Goal: Transaction & Acquisition: Purchase product/service

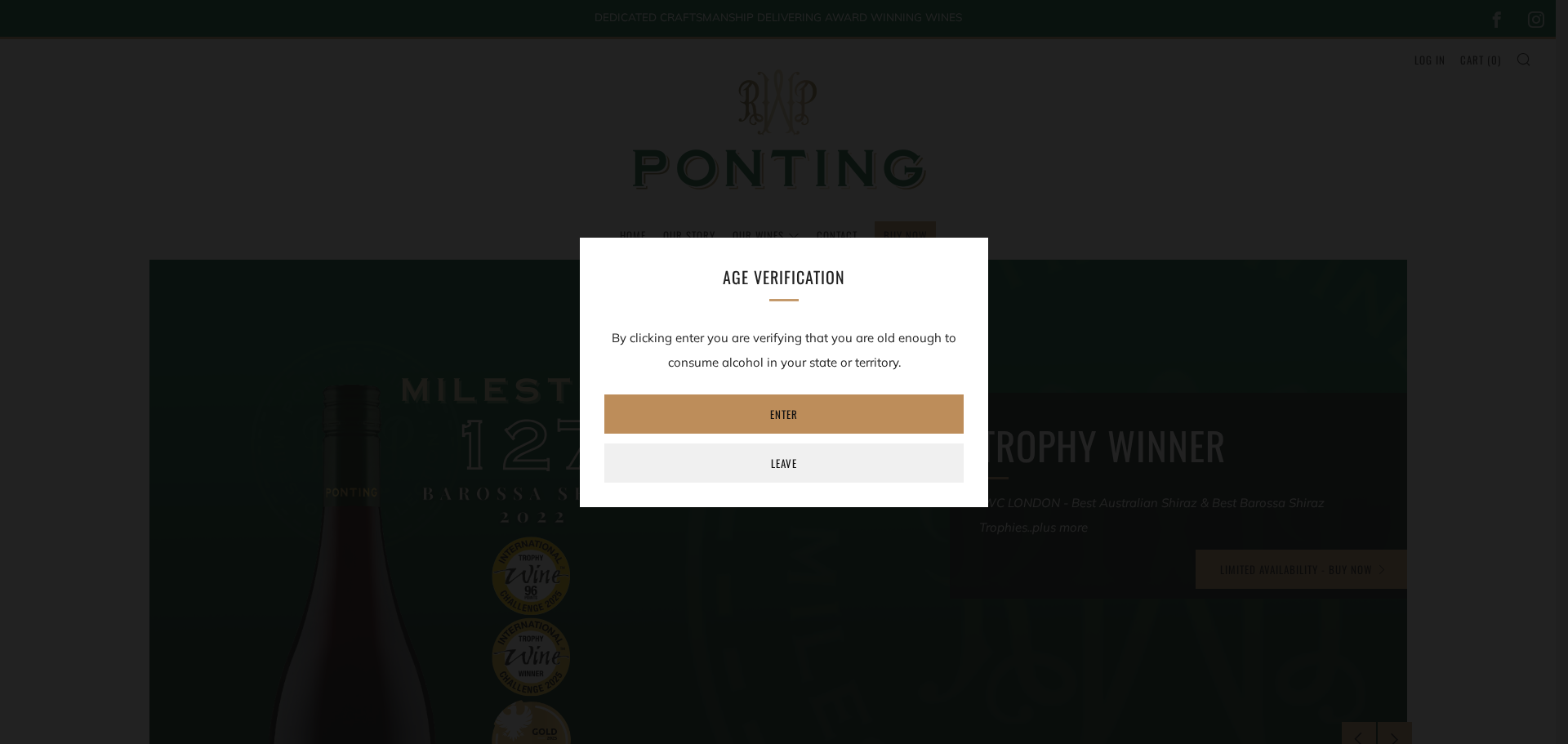
click at [809, 421] on link "Enter" at bounding box center [784, 414] width 359 height 39
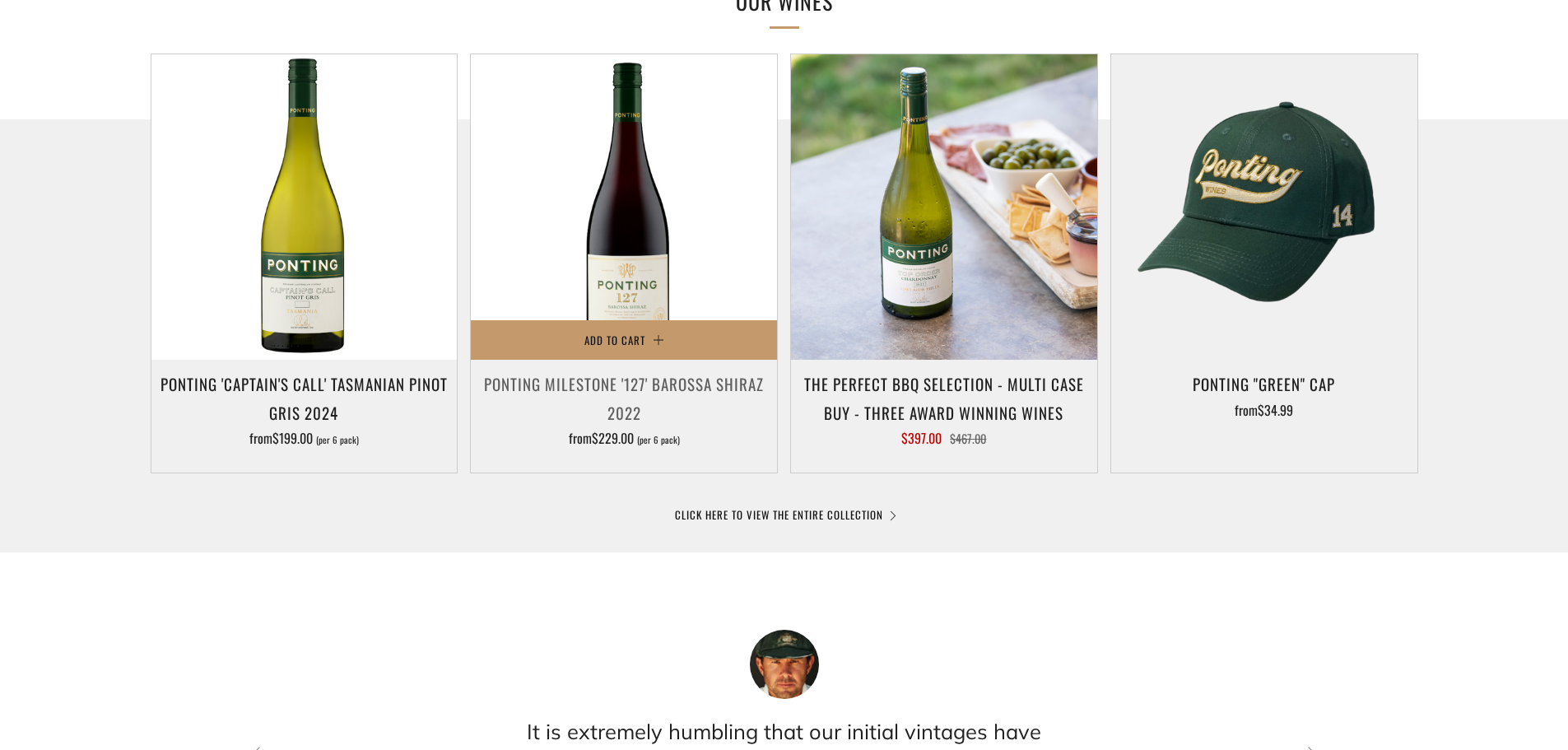
scroll to position [824, 0]
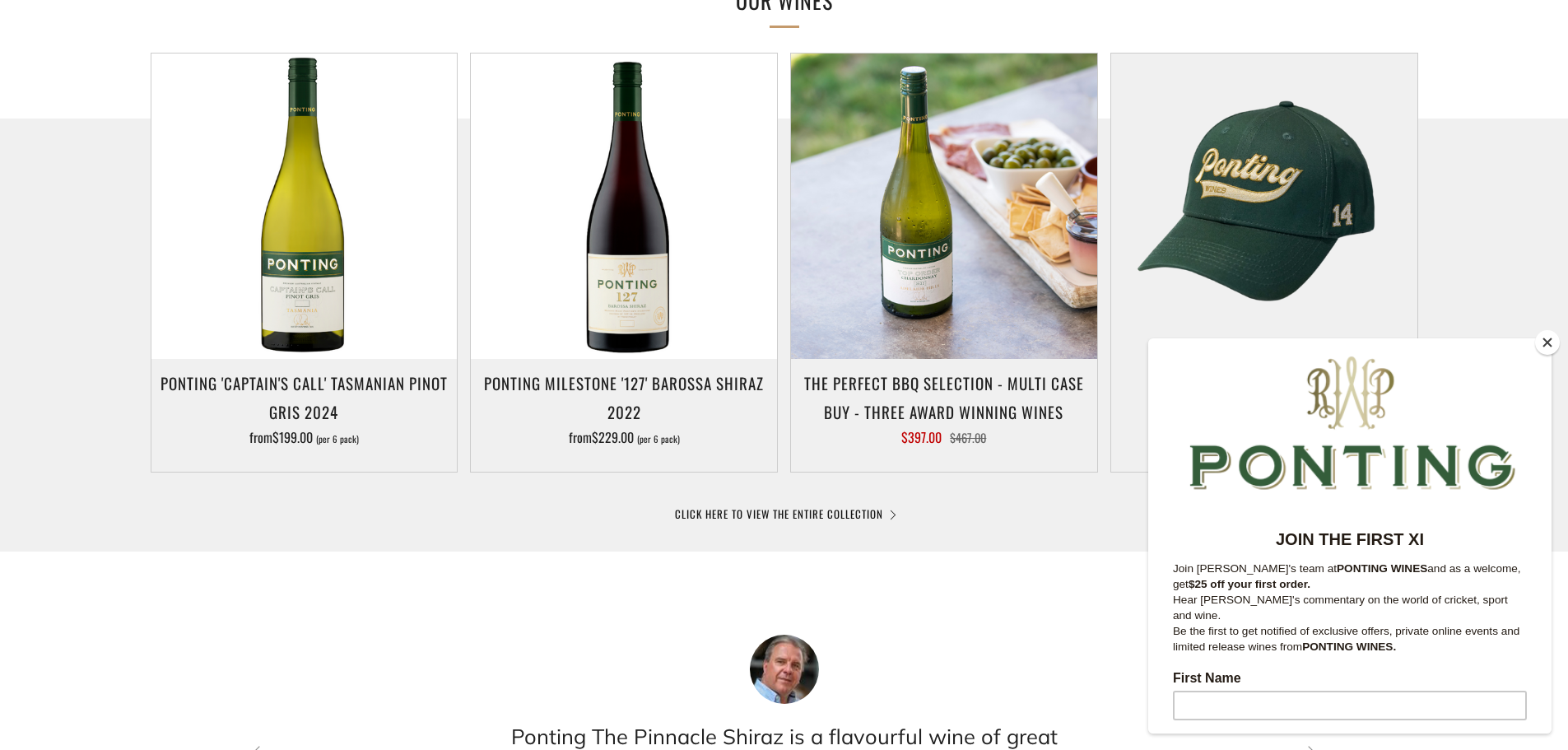
click at [1554, 343] on button "Close" at bounding box center [1547, 342] width 25 height 25
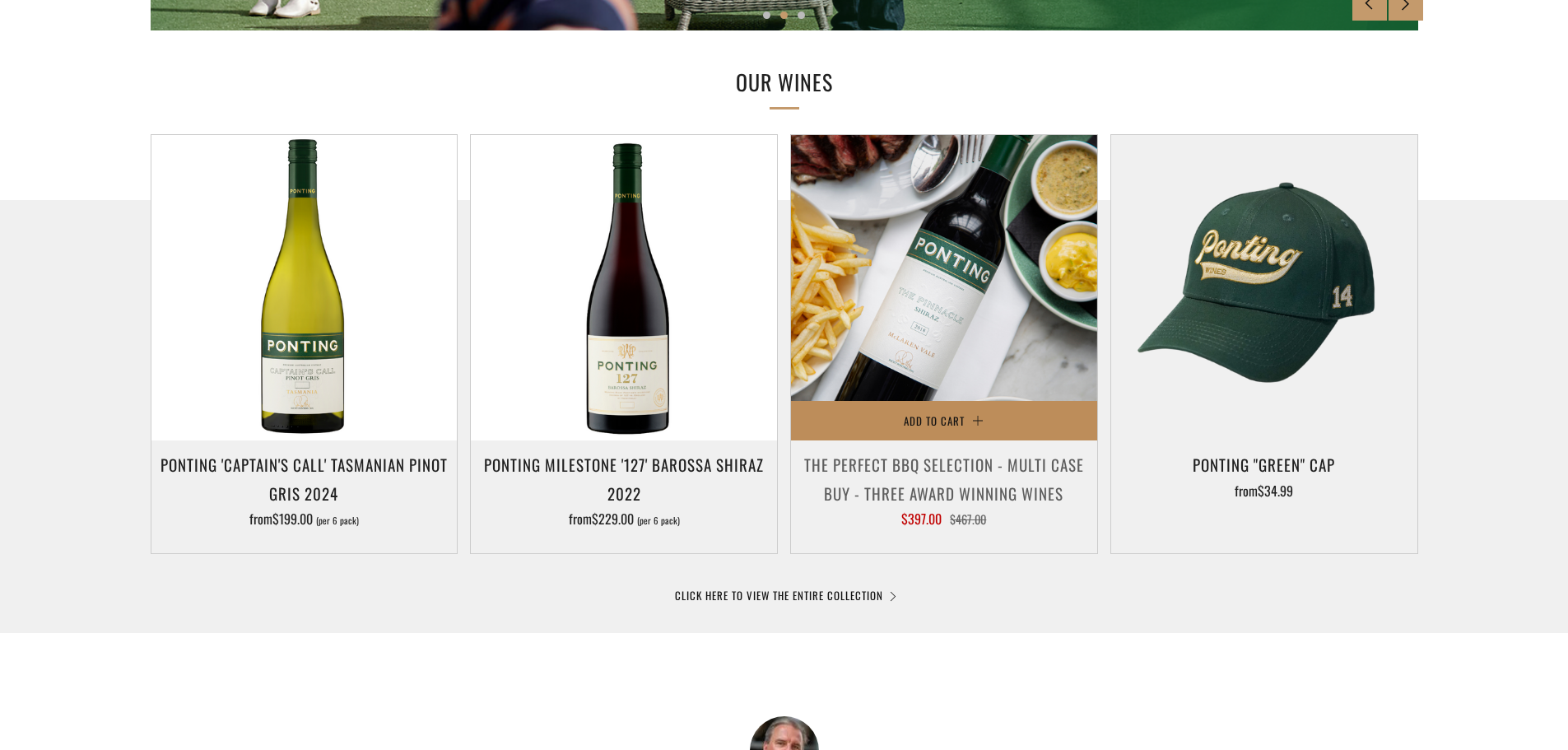
scroll to position [741, 0]
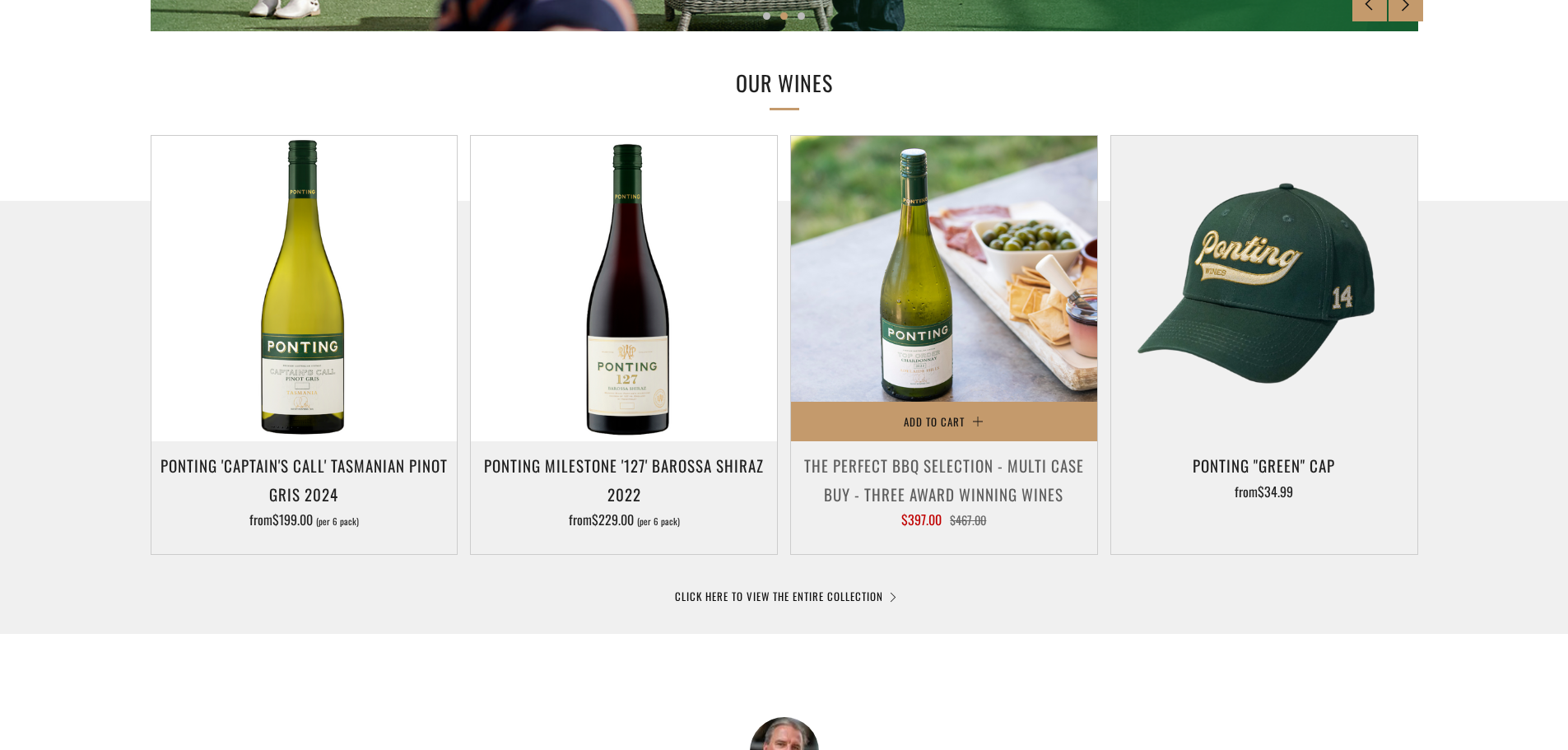
click at [955, 469] on h3 "The perfect BBQ selection - MULTI CASE BUY - Three award winning wines" at bounding box center [944, 479] width 289 height 56
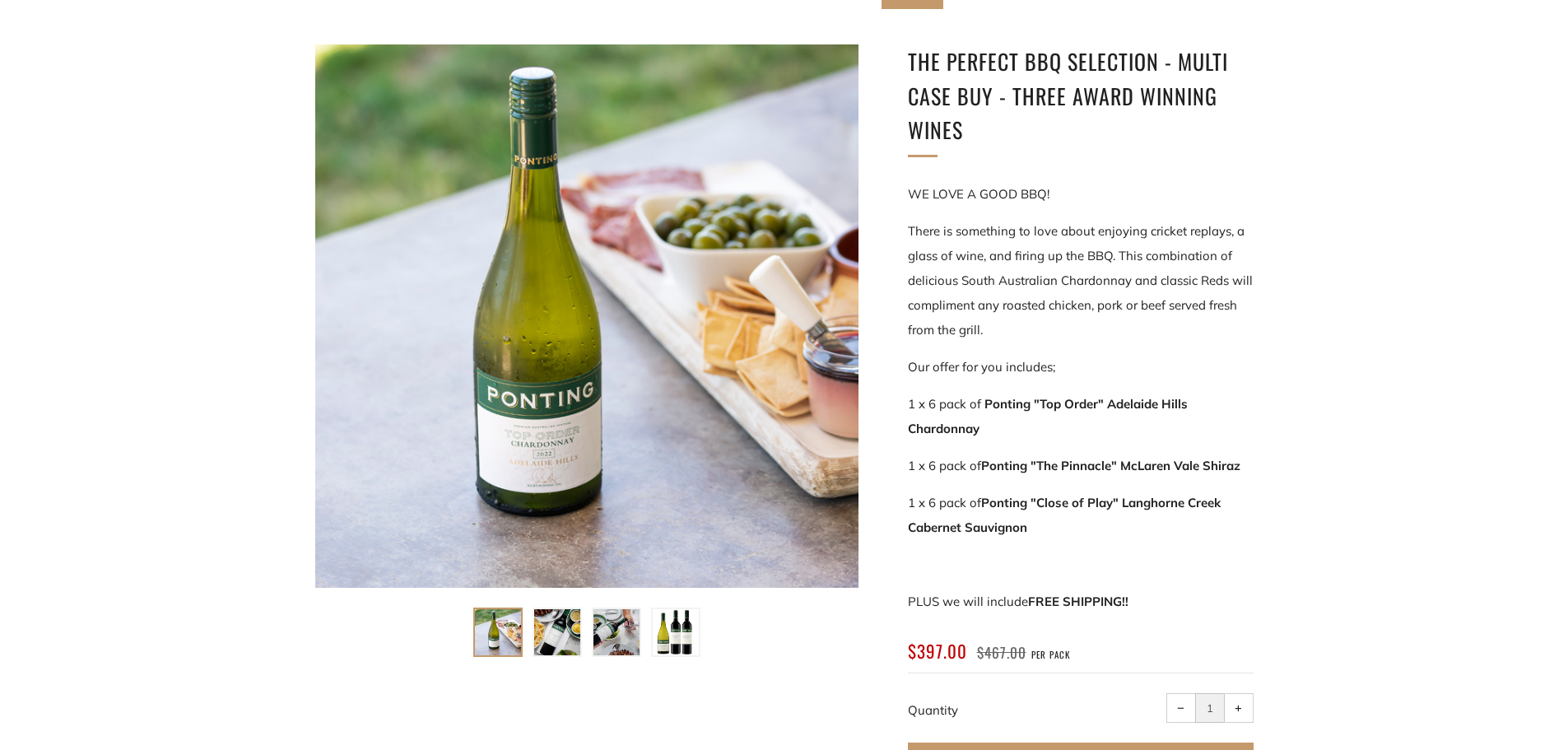
scroll to position [247, 0]
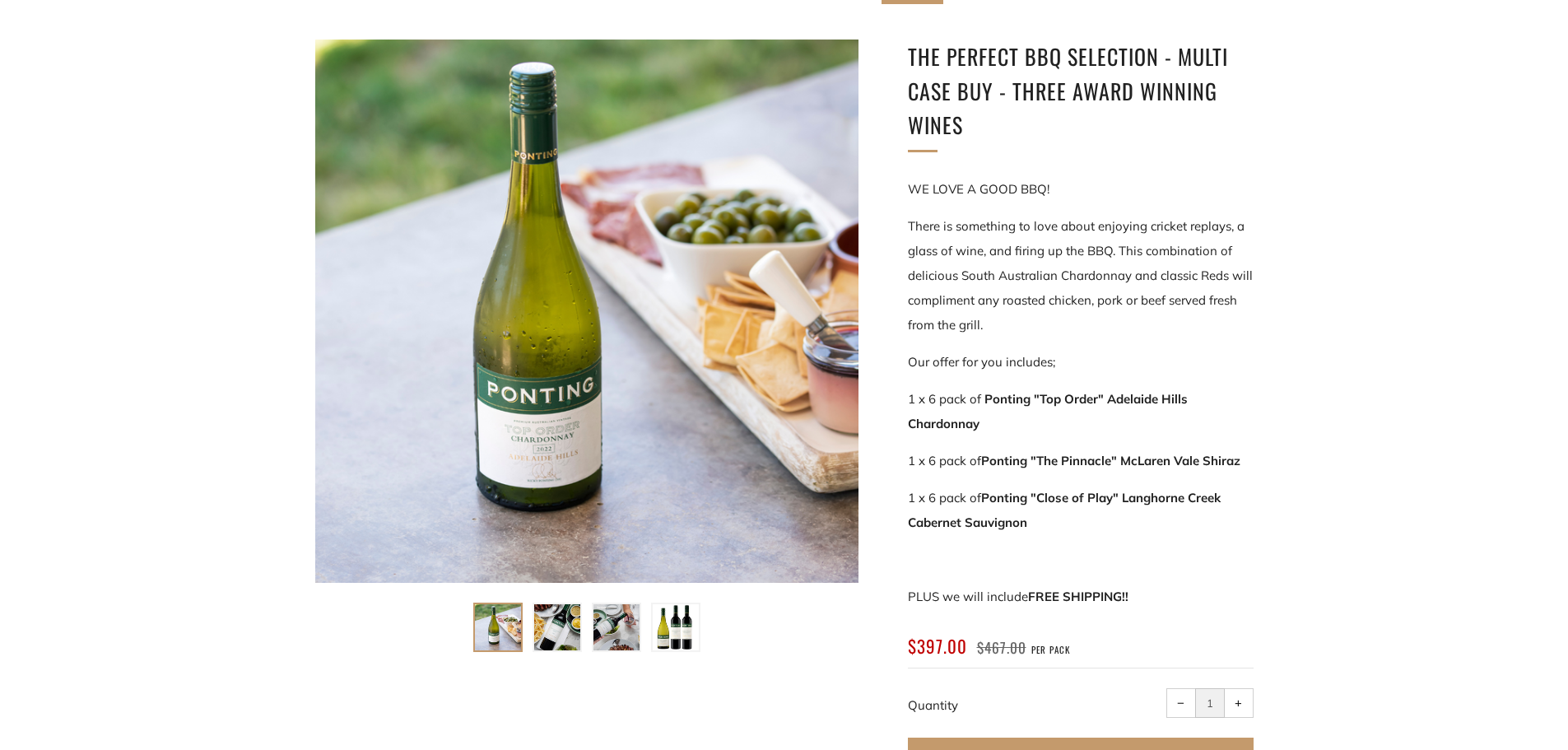
click at [531, 445] on div at bounding box center [587, 311] width 544 height 544
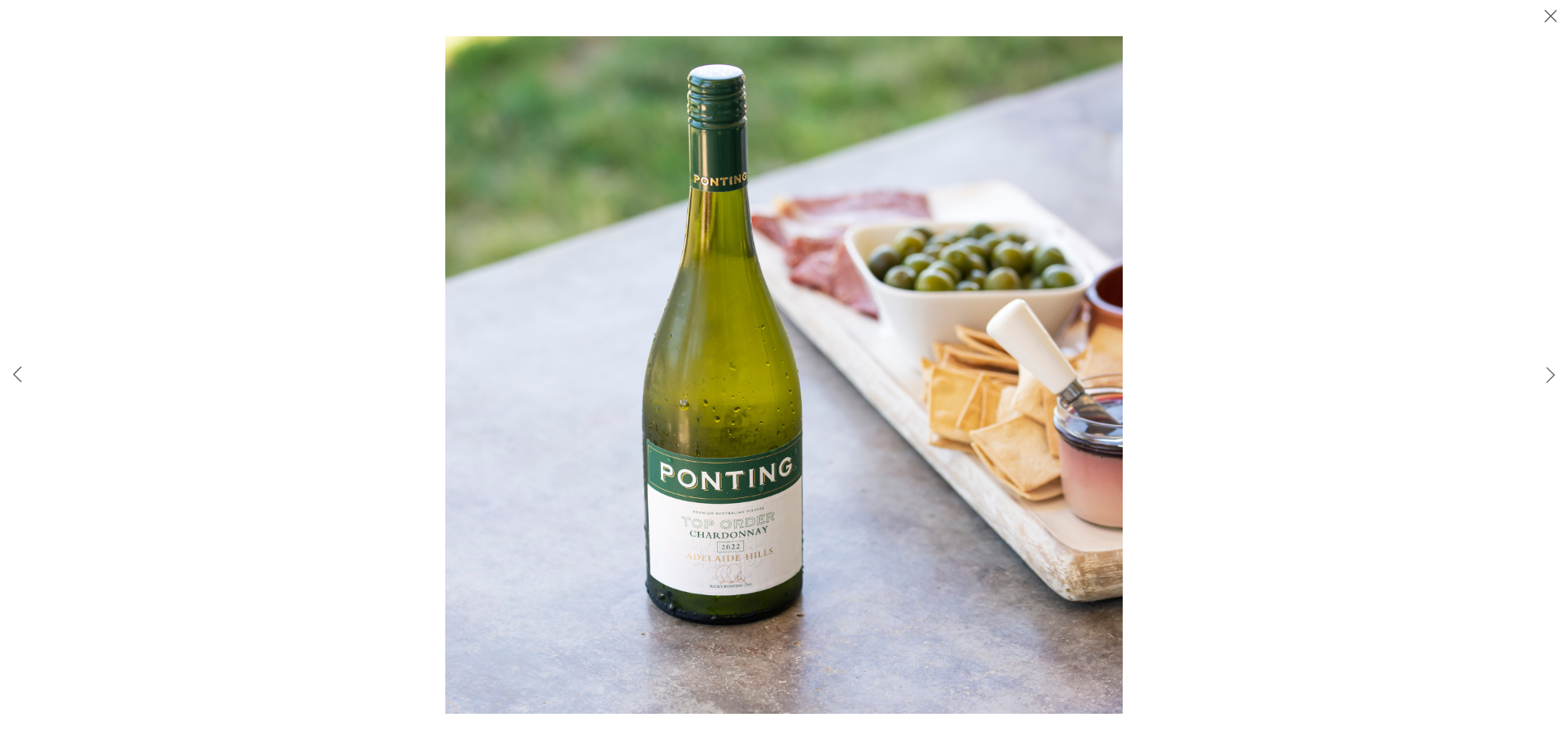
click at [740, 560] on img at bounding box center [784, 375] width 677 height 677
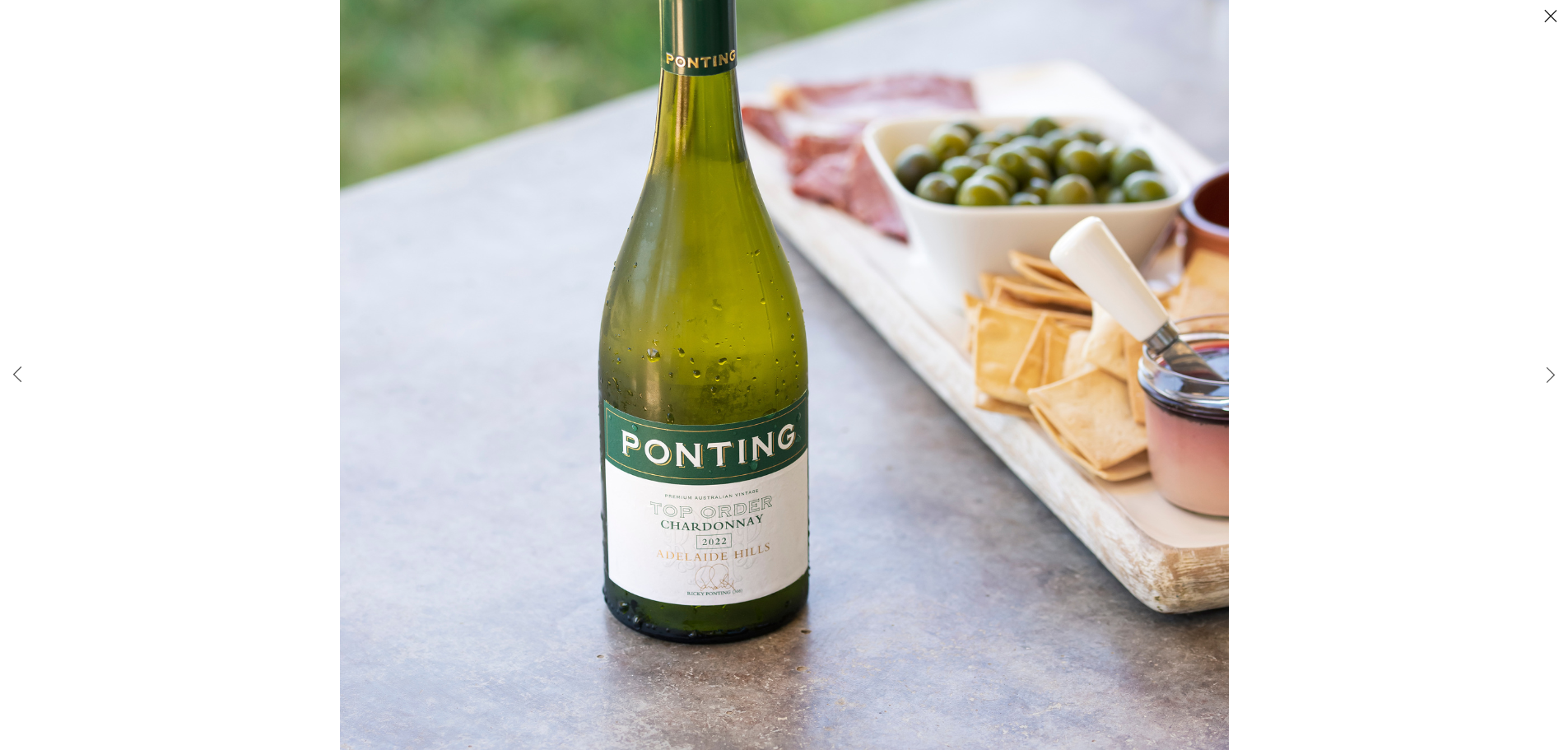
click at [303, 402] on div at bounding box center [784, 375] width 1568 height 750
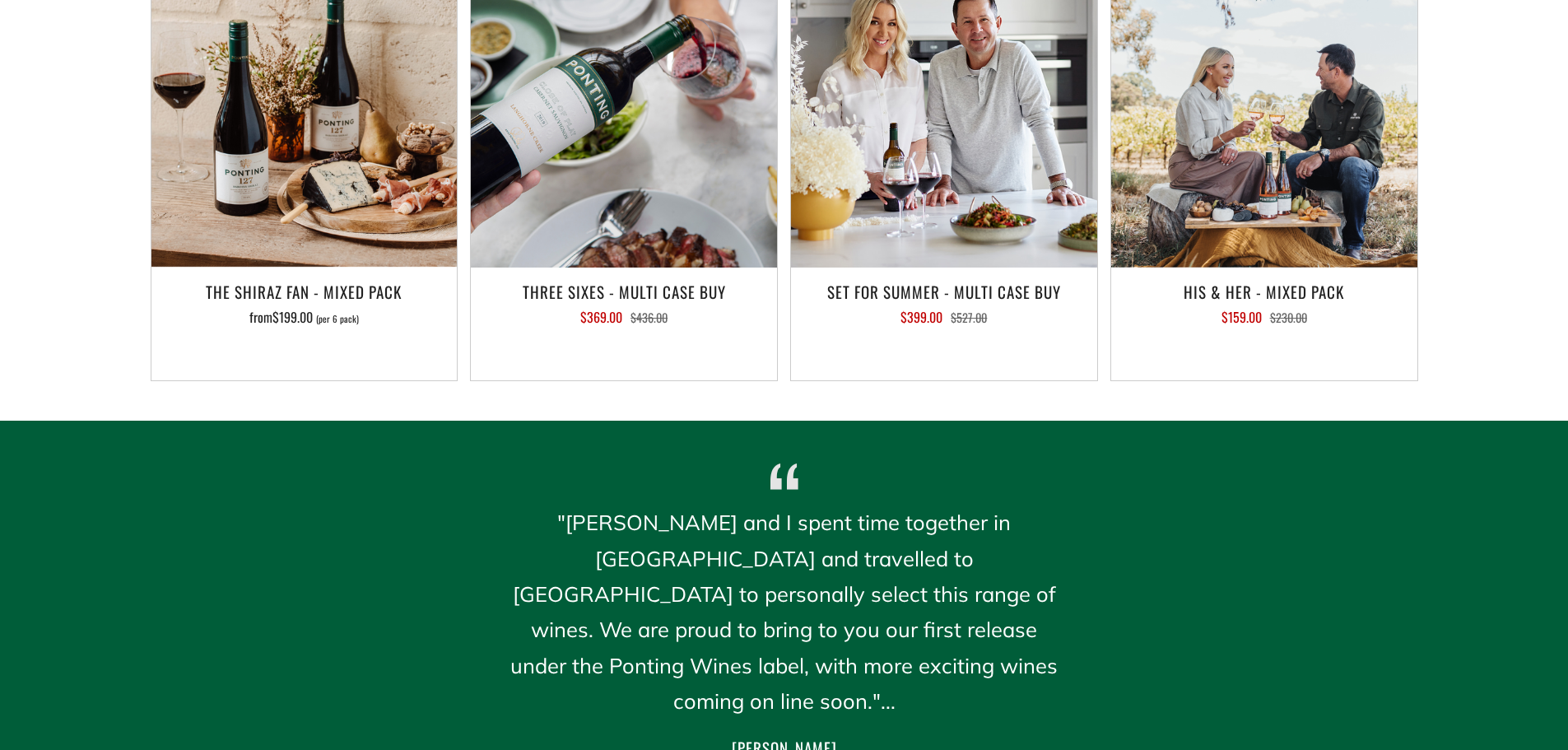
scroll to position [1565, 0]
